Goal: Contribute content

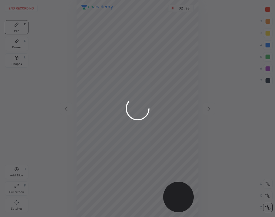
scroll to position [217, 180]
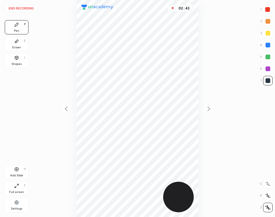
click at [26, 10] on button "End recording" at bounding box center [21, 8] width 33 height 7
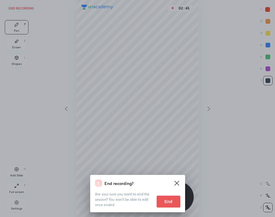
click at [167, 196] on button "End" at bounding box center [169, 202] width 24 height 12
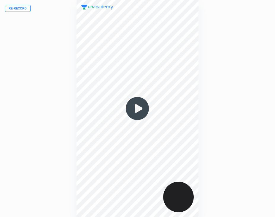
click at [22, 9] on button "Re-record" at bounding box center [18, 8] width 26 height 7
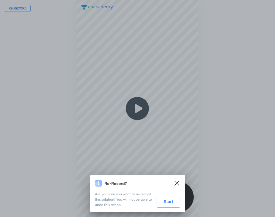
click at [170, 205] on button "Start" at bounding box center [169, 202] width 24 height 12
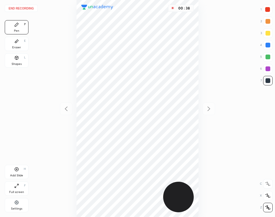
click at [20, 9] on button "End recording" at bounding box center [21, 8] width 33 height 7
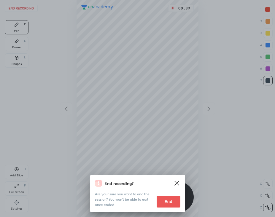
click at [174, 204] on button "End" at bounding box center [169, 202] width 24 height 12
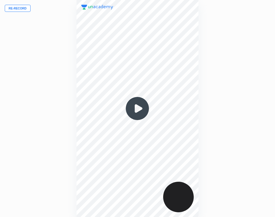
click at [21, 9] on button "Re-record" at bounding box center [18, 8] width 26 height 7
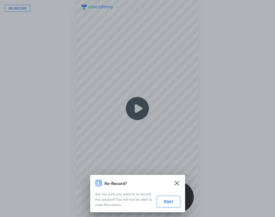
click at [172, 200] on button "Start" at bounding box center [169, 202] width 24 height 12
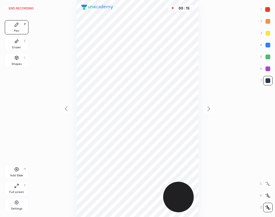
click at [267, 12] on div at bounding box center [267, 9] width 9 height 9
click at [19, 44] on div "Eraser E" at bounding box center [17, 44] width 24 height 14
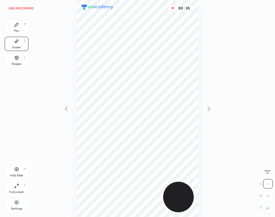
click at [22, 31] on div "Pen P" at bounding box center [17, 27] width 24 height 14
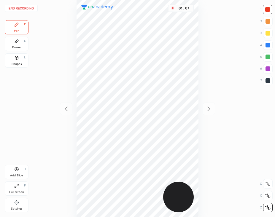
click at [267, 81] on div at bounding box center [268, 80] width 5 height 5
click at [18, 175] on div "Add Slide" at bounding box center [16, 175] width 13 height 3
click at [23, 8] on button "End recording" at bounding box center [21, 8] width 33 height 7
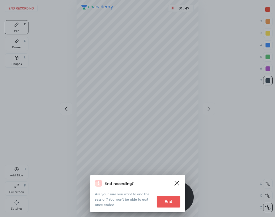
click at [169, 202] on button "End" at bounding box center [169, 202] width 24 height 12
